Goal: Information Seeking & Learning: Learn about a topic

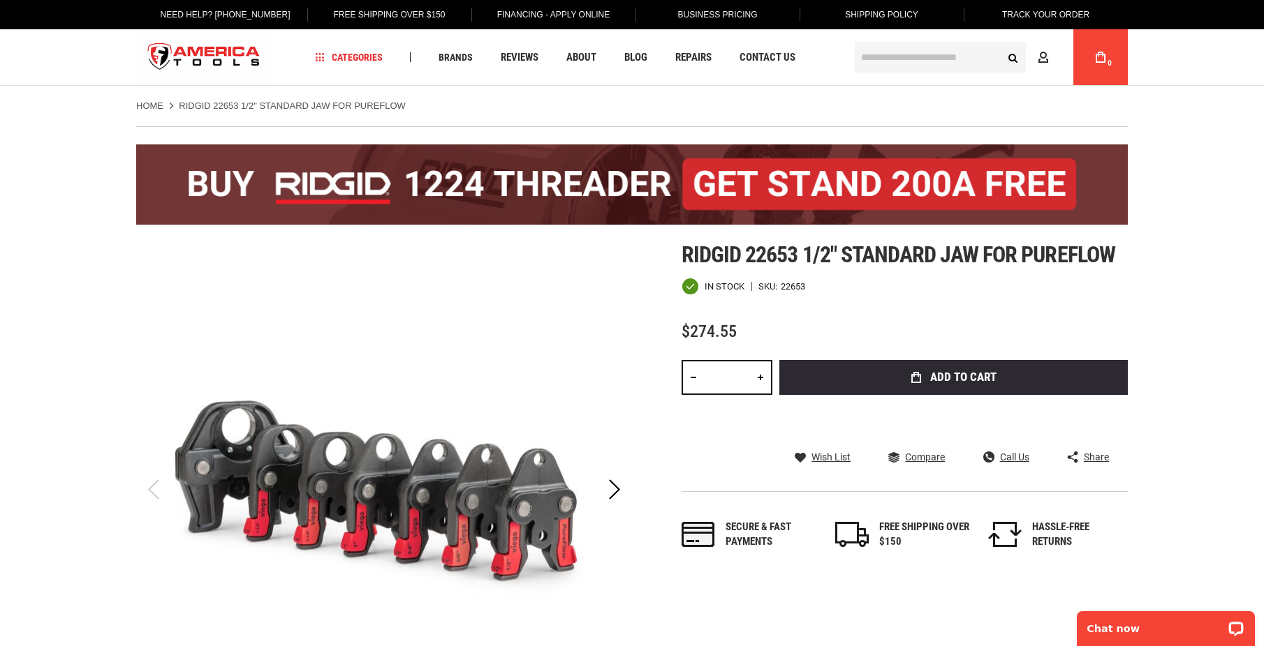
click at [193, 127] on div at bounding box center [631, 177] width 991 height 102
click at [260, 105] on strong "RIDGID 22653 1/2" STANDARD JAW FOR PUREFLOW" at bounding box center [292, 106] width 227 height 10
click at [255, 102] on strong "RIDGID 22653 1/2" STANDARD JAW FOR PUREFLOW" at bounding box center [292, 106] width 227 height 10
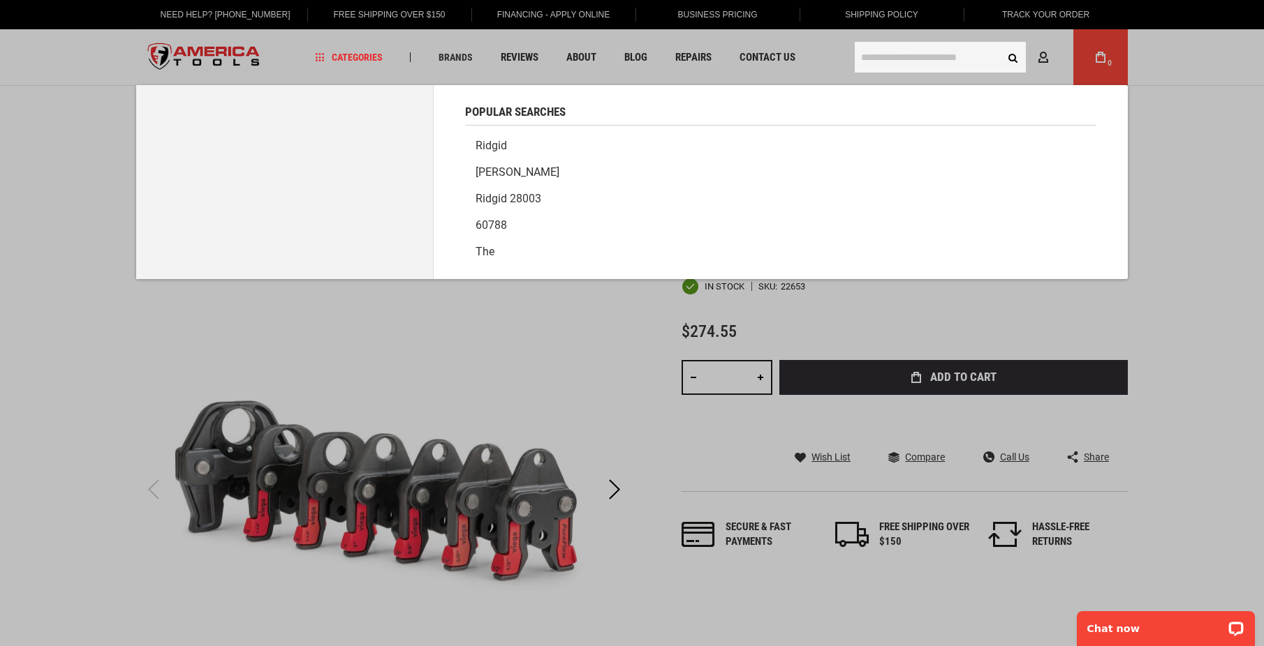
click at [920, 54] on input "text" at bounding box center [939, 57] width 171 height 31
click at [492, 150] on link "Ridgid" at bounding box center [780, 146] width 631 height 27
click at [896, 54] on input "text" at bounding box center [939, 57] width 171 height 31
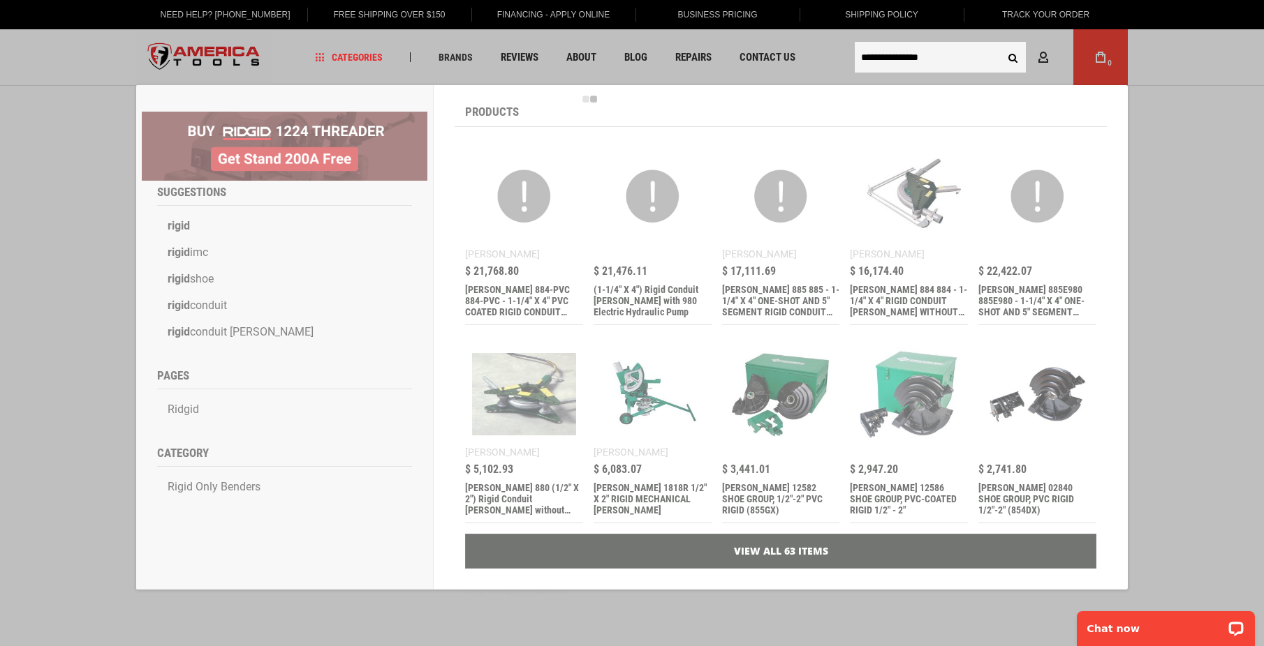
type input "**********"
click at [999, 44] on button "Search" at bounding box center [1012, 57] width 27 height 27
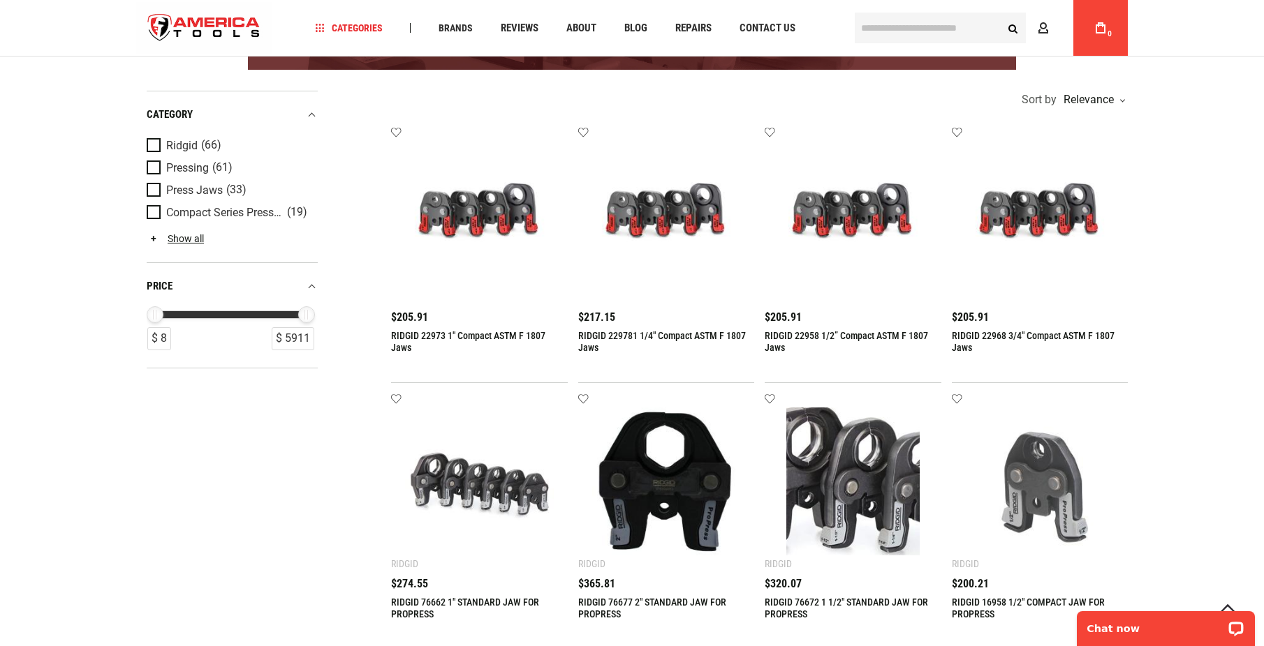
scroll to position [273, 0]
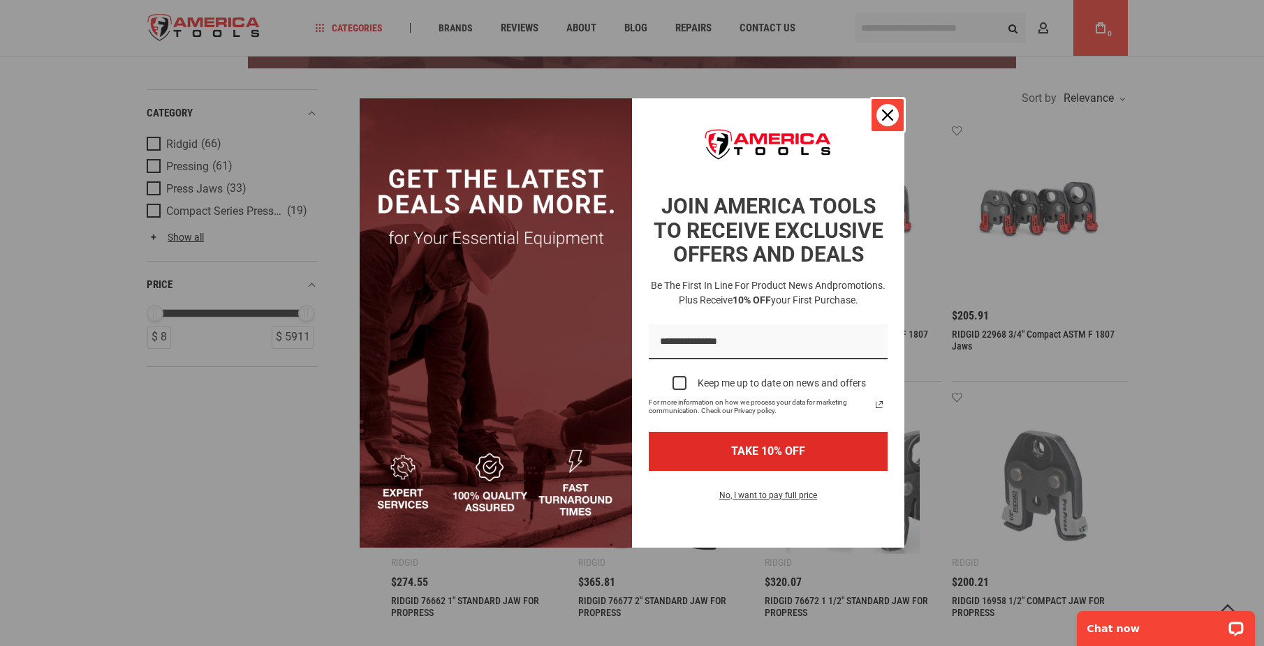
click at [884, 112] on icon "close icon" at bounding box center [887, 115] width 11 height 11
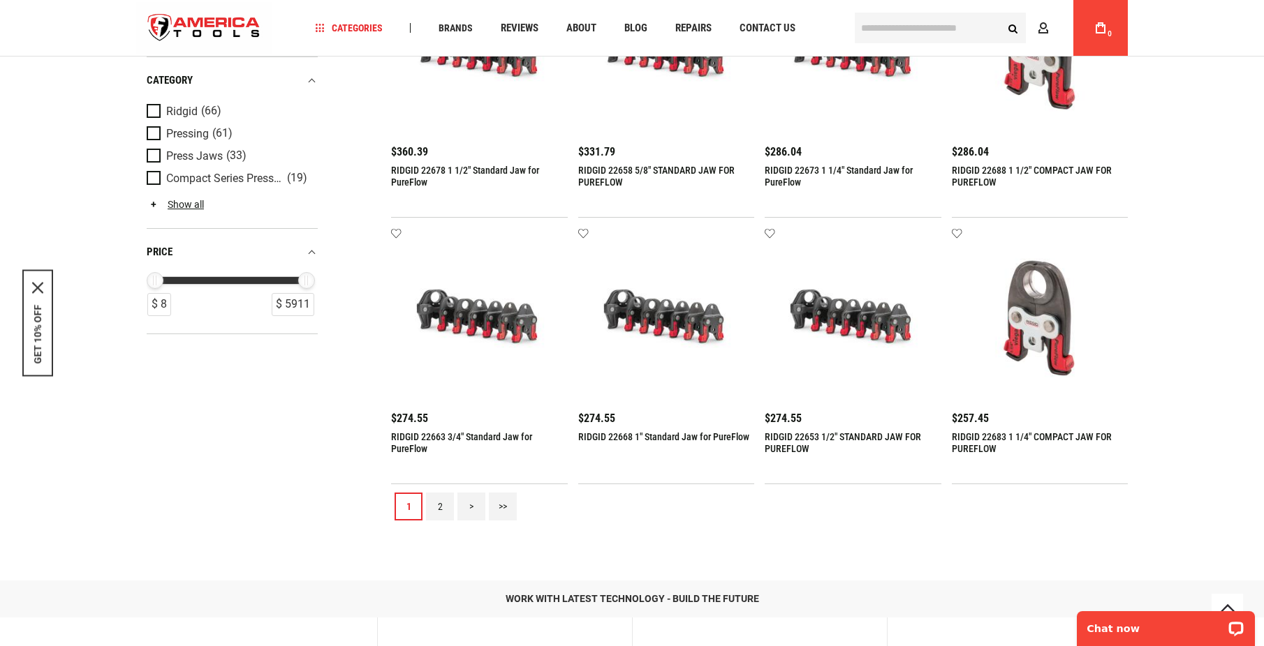
scroll to position [1506, 0]
click at [156, 154] on span "Product Filters" at bounding box center [157, 155] width 20 height 15
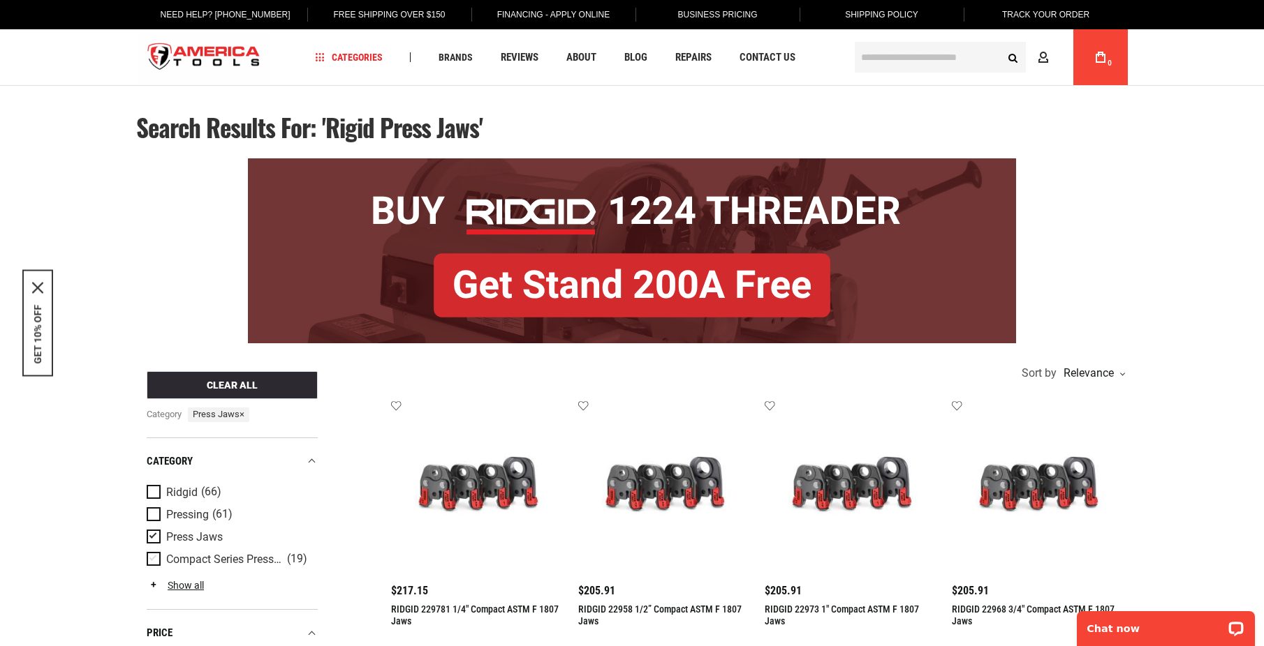
click at [154, 561] on span "Product Filters" at bounding box center [157, 559] width 20 height 15
click at [153, 551] on span "Product Filters" at bounding box center [157, 554] width 20 height 15
click at [151, 500] on span "Product Filters" at bounding box center [157, 491] width 20 height 15
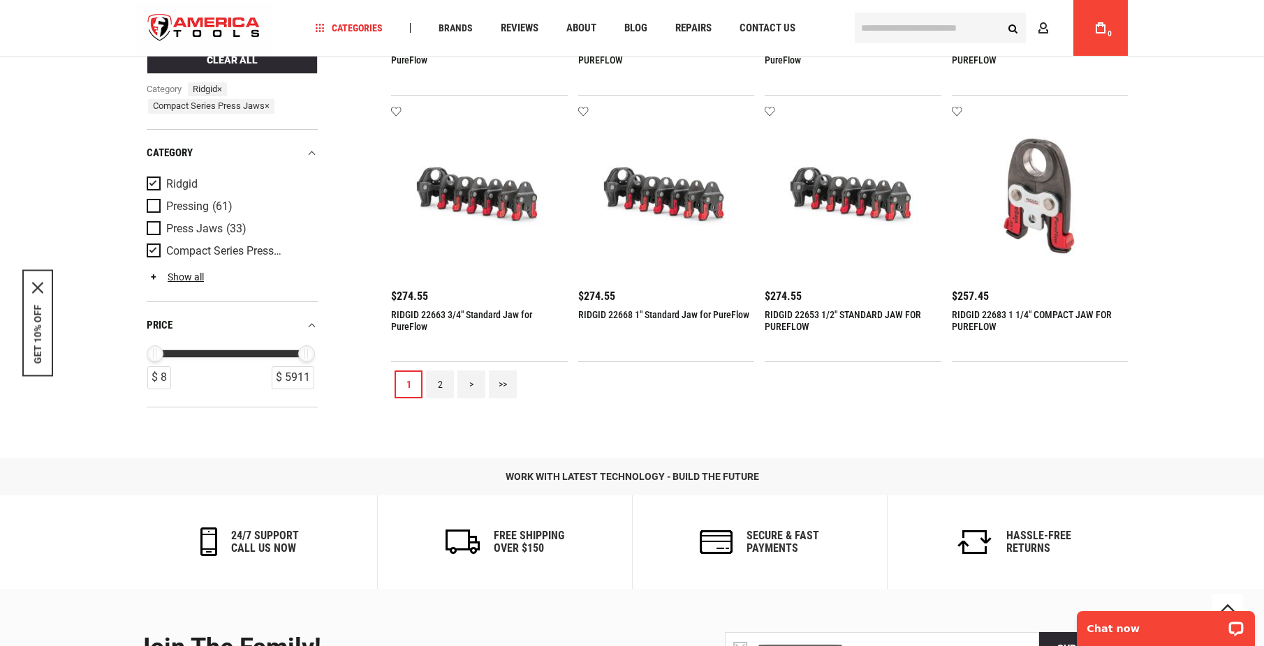
scroll to position [1628, 0]
click at [441, 388] on link "2" at bounding box center [440, 384] width 28 height 28
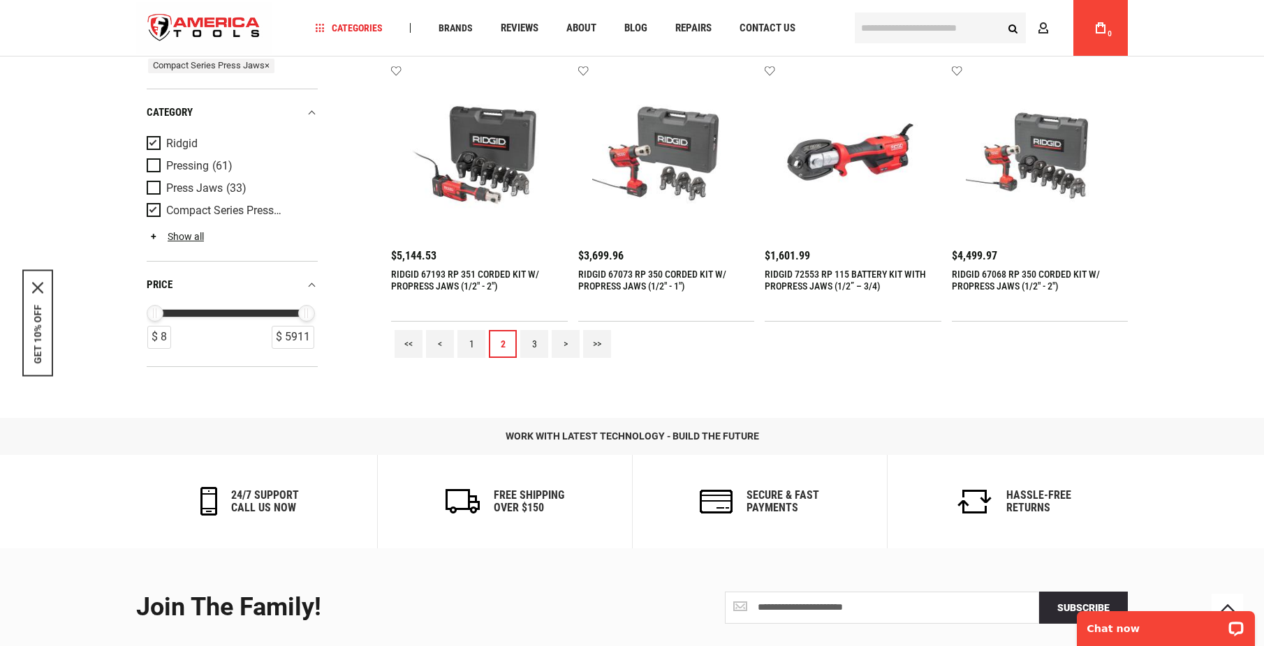
scroll to position [1669, 0]
click at [533, 344] on link "3" at bounding box center [534, 344] width 28 height 28
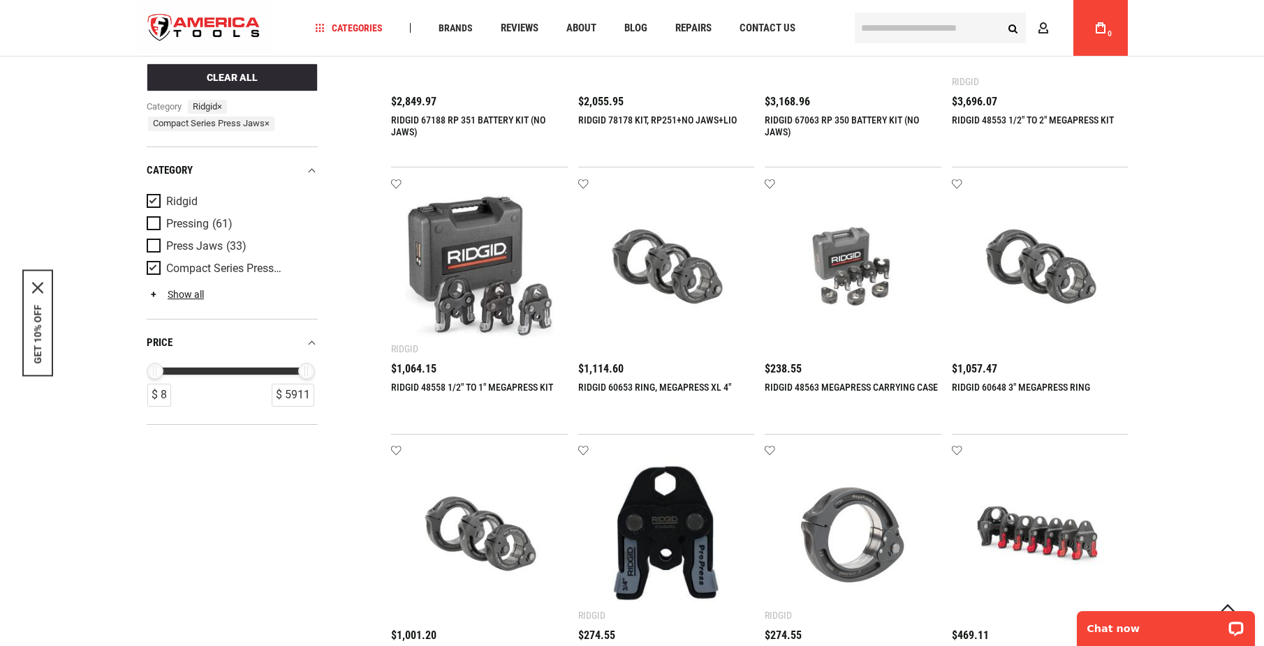
scroll to position [755, 0]
click at [841, 257] on img at bounding box center [852, 265] width 149 height 149
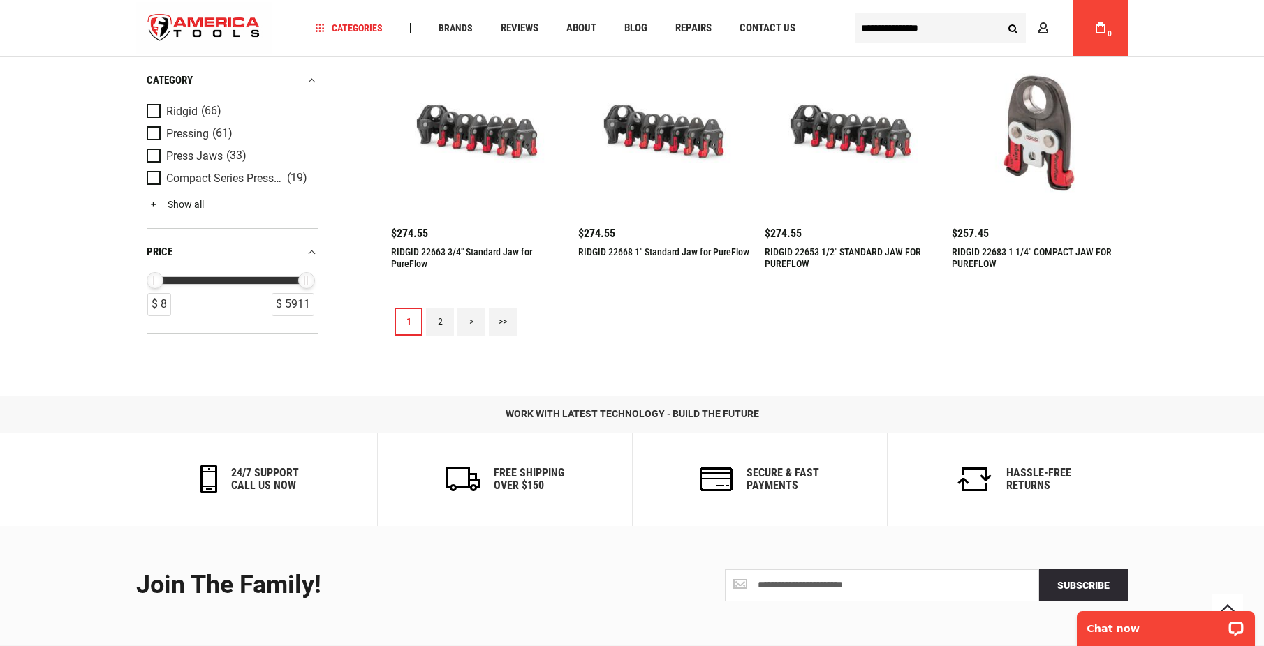
scroll to position [1691, 0]
click at [441, 319] on link "2" at bounding box center [440, 321] width 28 height 28
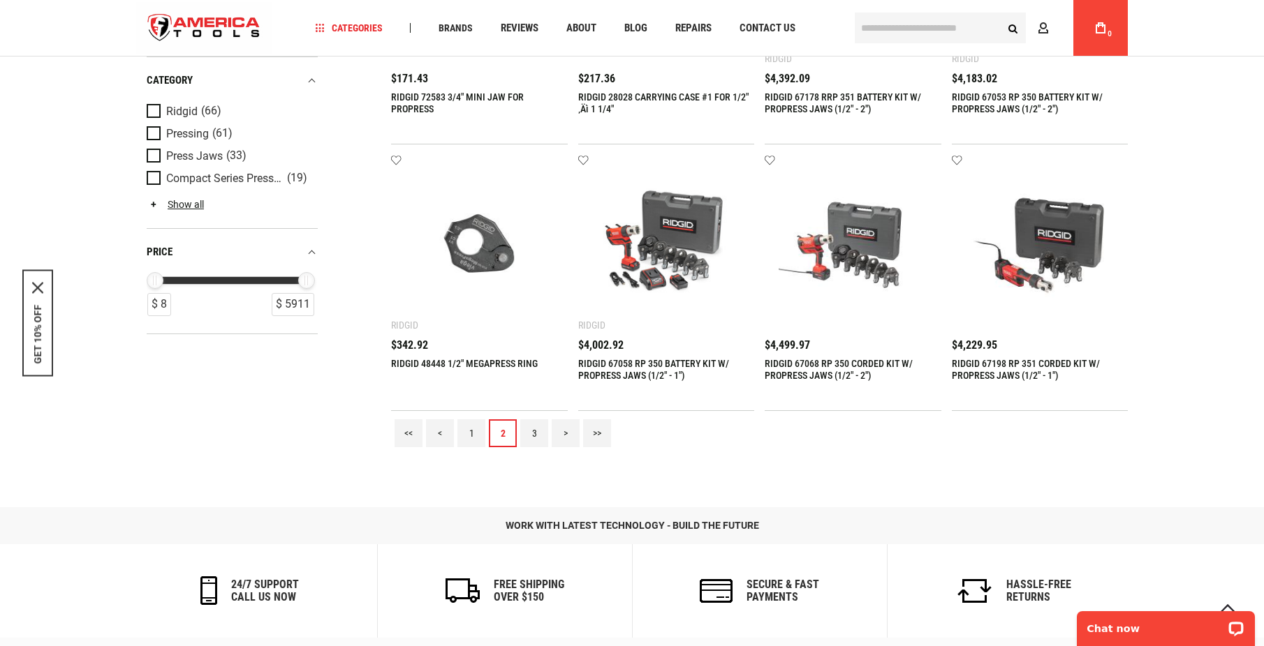
scroll to position [1583, 0]
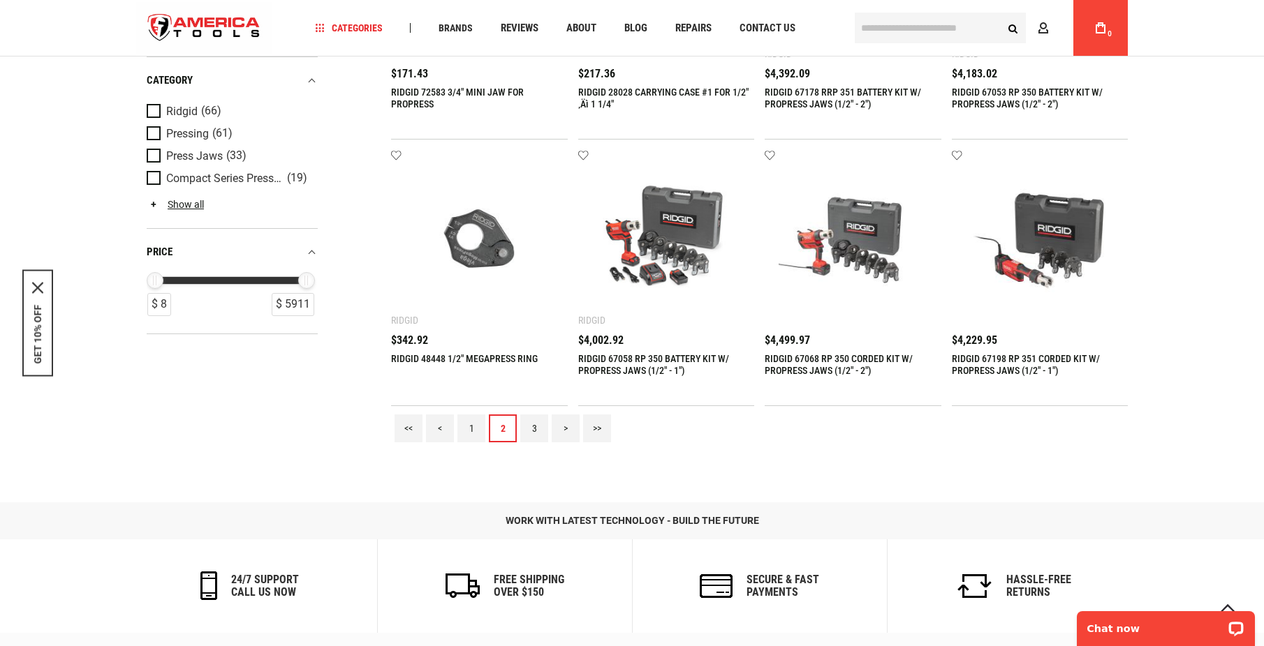
click at [534, 429] on link "3" at bounding box center [534, 429] width 28 height 28
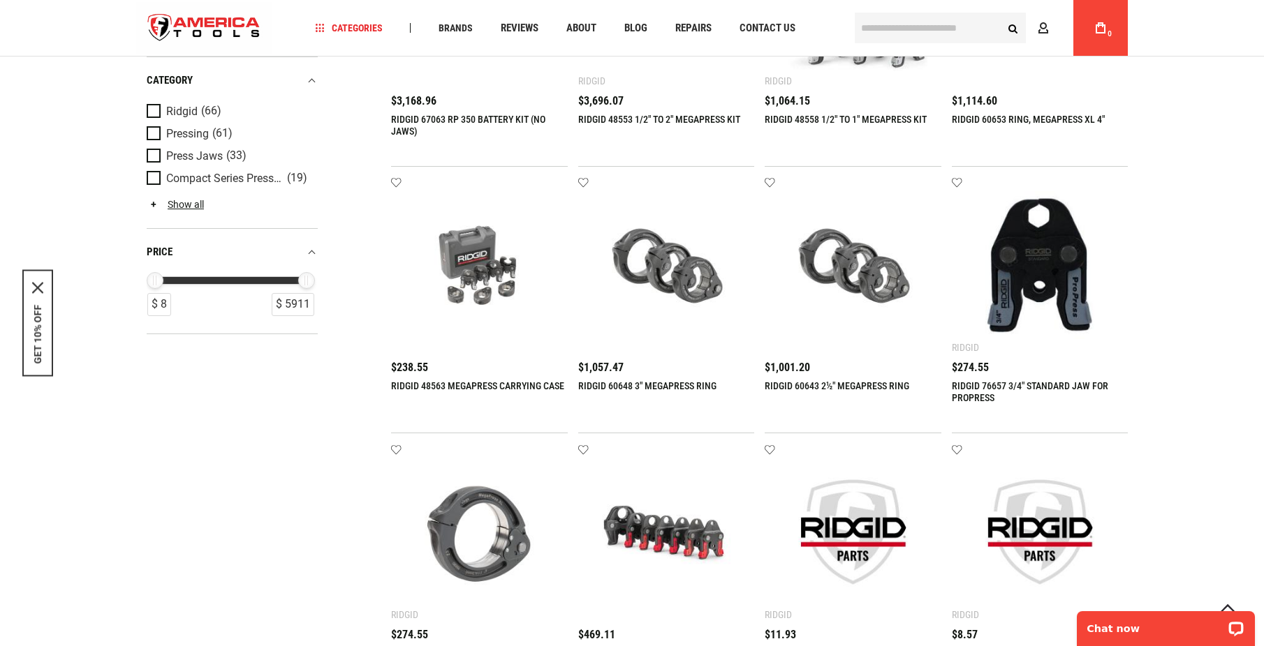
scroll to position [1021, 0]
click at [467, 268] on img at bounding box center [479, 266] width 149 height 149
